Goal: Task Accomplishment & Management: Manage account settings

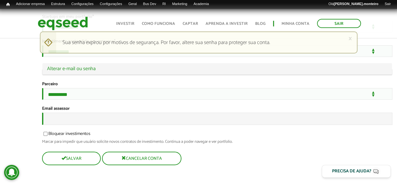
scroll to position [1190, 0]
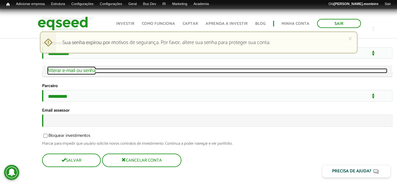
click at [60, 73] on link "Ocultar Alterar e-mail ou senha" at bounding box center [217, 70] width 340 height 5
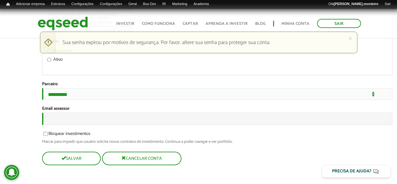
scroll to position [1486, 0]
click at [85, 156] on button "Salvar" at bounding box center [70, 158] width 57 height 12
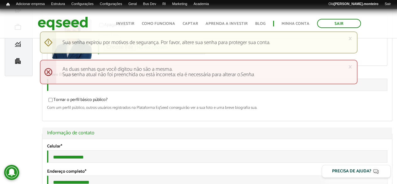
scroll to position [29, 0]
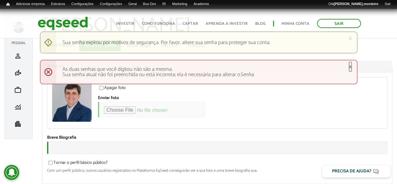
drag, startPoint x: 351, startPoint y: 67, endPoint x: 353, endPoint y: 50, distance: 17.0
click at [351, 67] on link "×" at bounding box center [350, 66] width 4 height 7
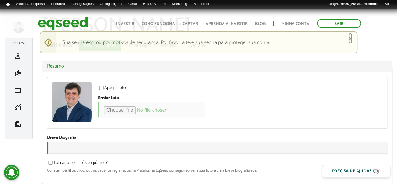
click at [350, 38] on link "×" at bounding box center [350, 38] width 4 height 7
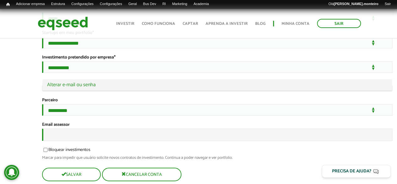
scroll to position [1221, 0]
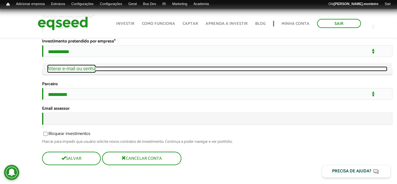
click at [84, 71] on link "Ocultar Alterar e-mail ou senha" at bounding box center [217, 68] width 340 height 5
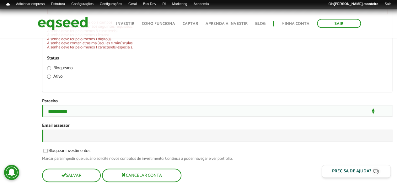
scroll to position [1374, 0]
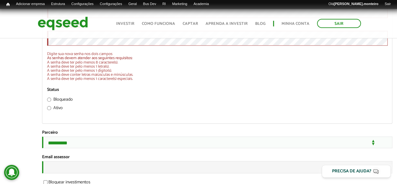
click at [89, 81] on div "Senha Confirme a senha Digite sua nova senha nos dois campos As senhas devem at…" at bounding box center [217, 38] width 340 height 84
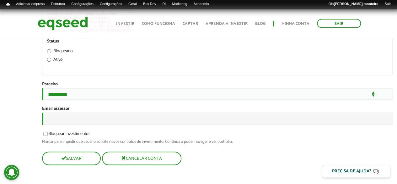
scroll to position [1486, 0]
click at [78, 160] on button "Salvar" at bounding box center [70, 158] width 57 height 12
